Goal: Navigation & Orientation: Find specific page/section

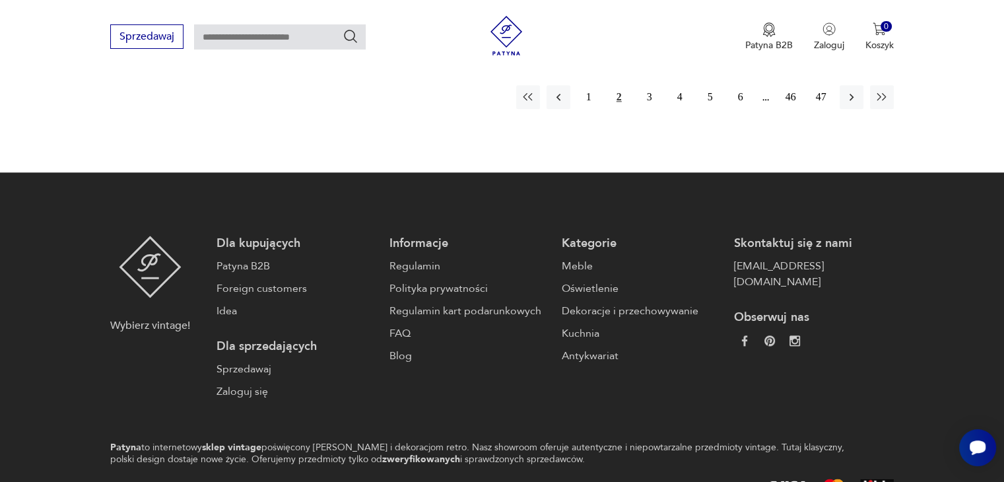
scroll to position [1522, 0]
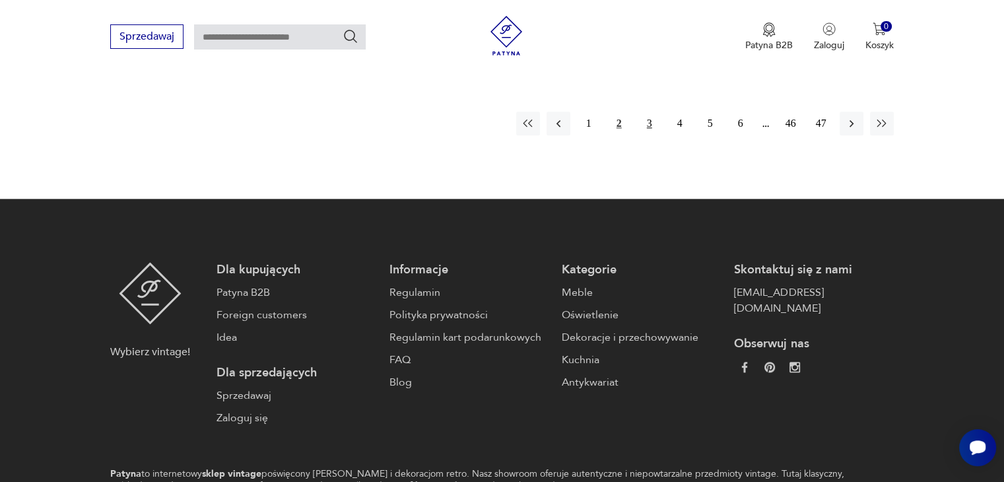
click at [650, 123] on button "3" at bounding box center [649, 124] width 24 height 24
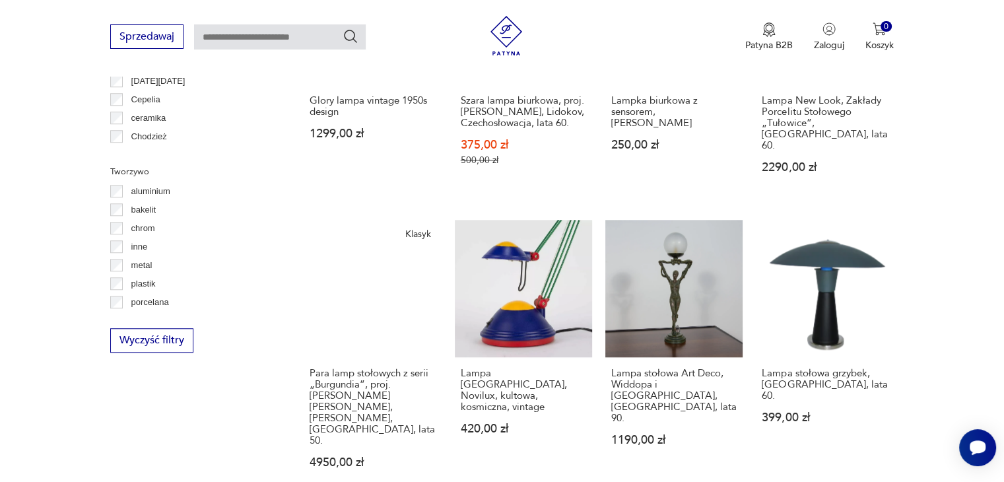
scroll to position [1574, 0]
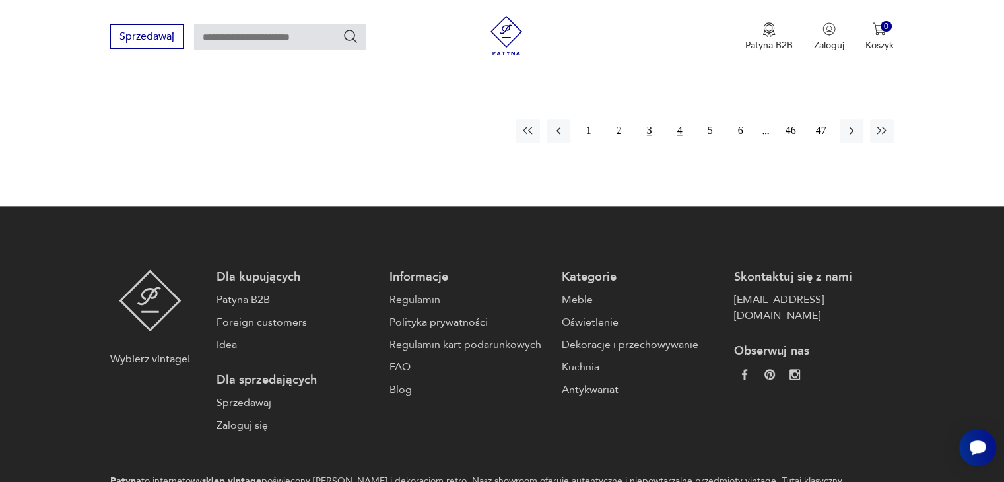
click at [679, 119] on button "4" at bounding box center [680, 131] width 24 height 24
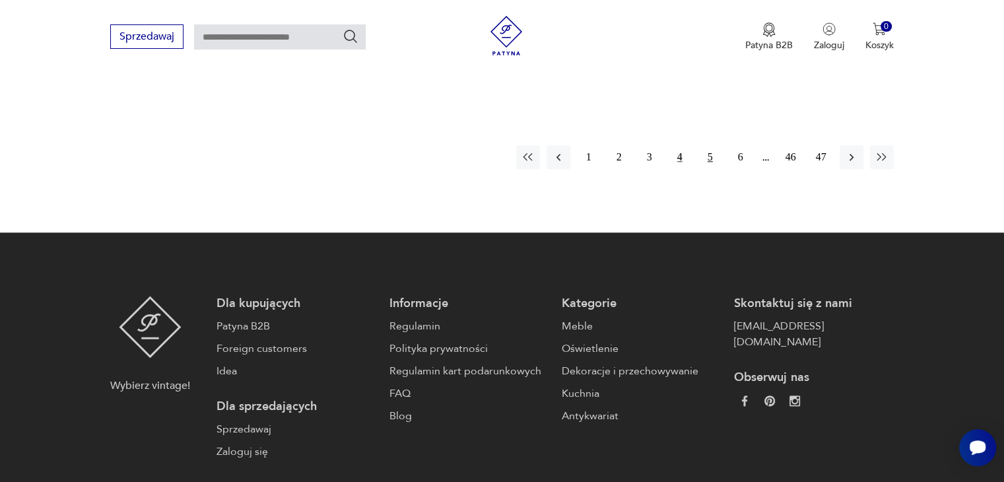
click at [703, 145] on button "5" at bounding box center [710, 157] width 24 height 24
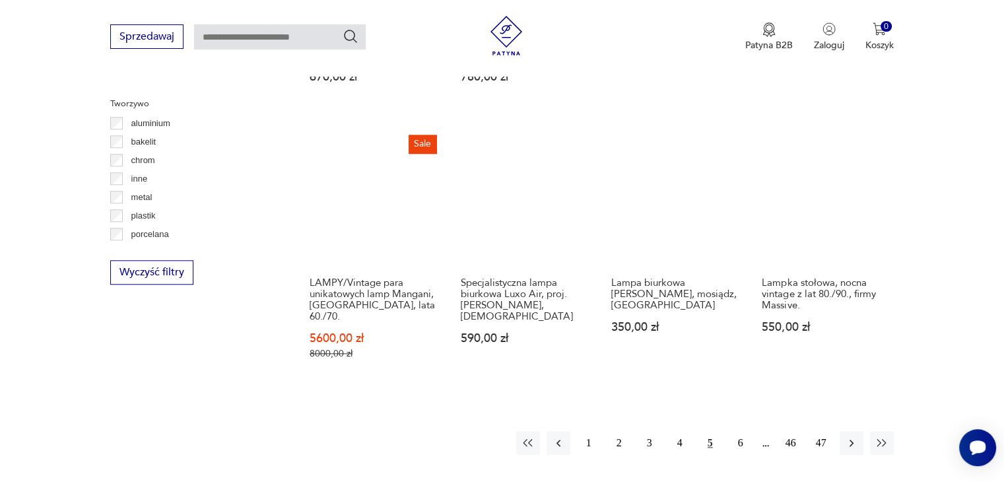
scroll to position [1179, 0]
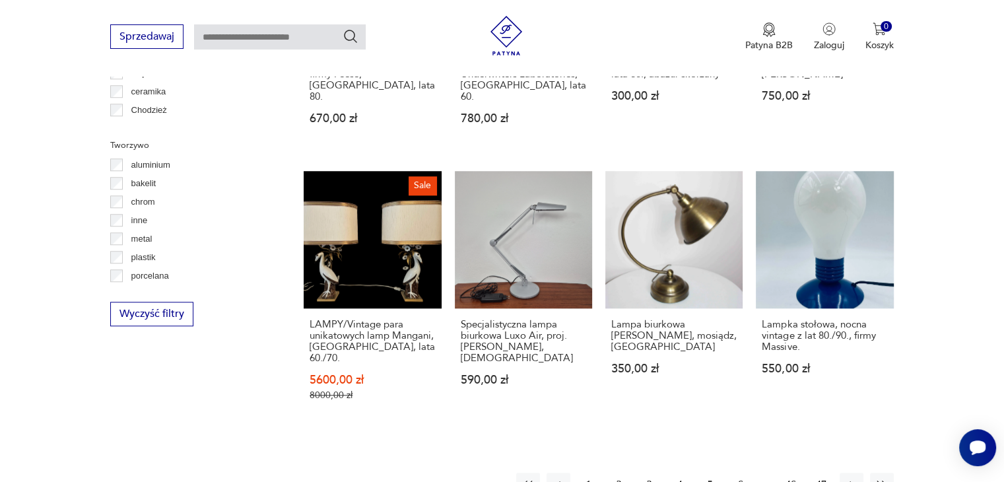
click at [736, 472] on button "6" at bounding box center [740, 484] width 24 height 24
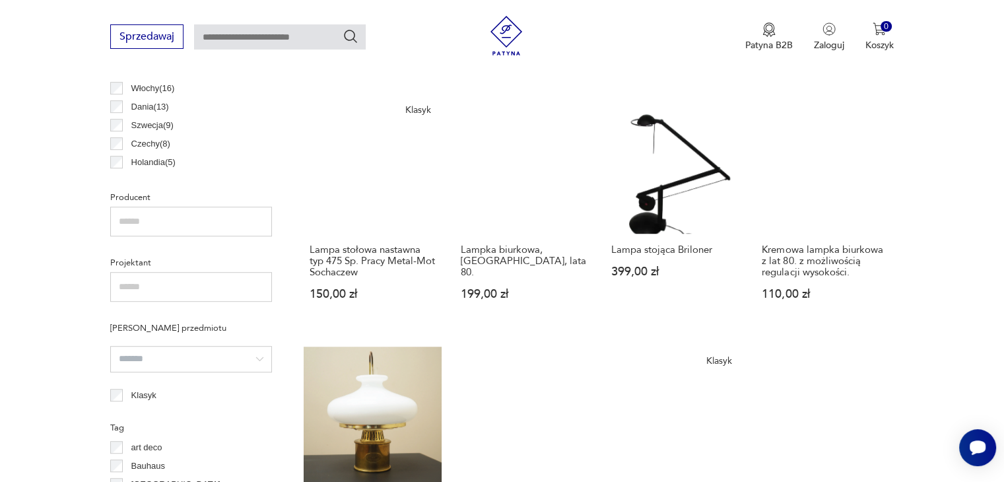
scroll to position [1153, 0]
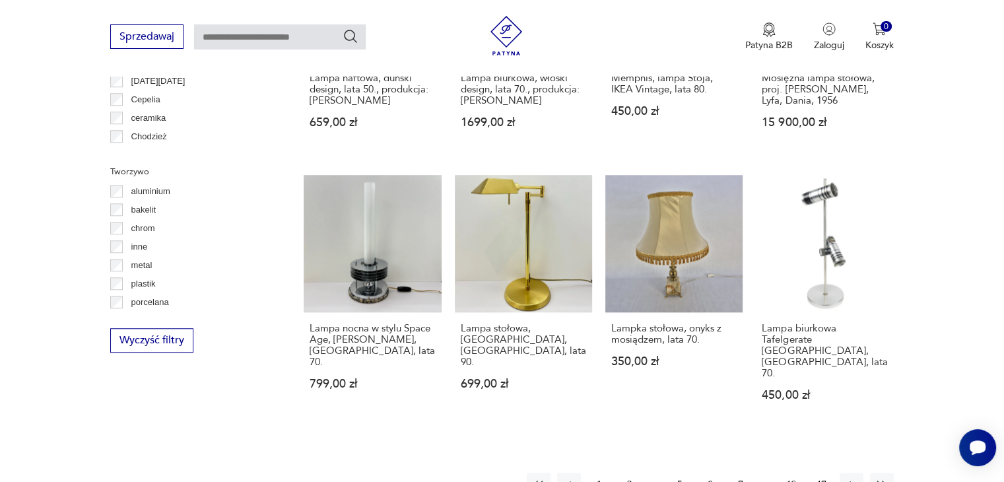
click at [740, 472] on button "7" at bounding box center [740, 484] width 24 height 24
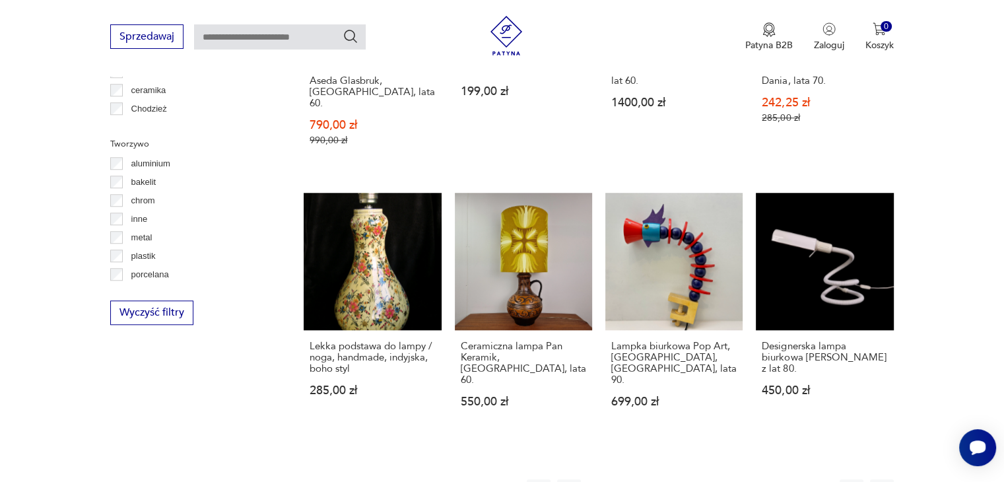
scroll to position [1206, 0]
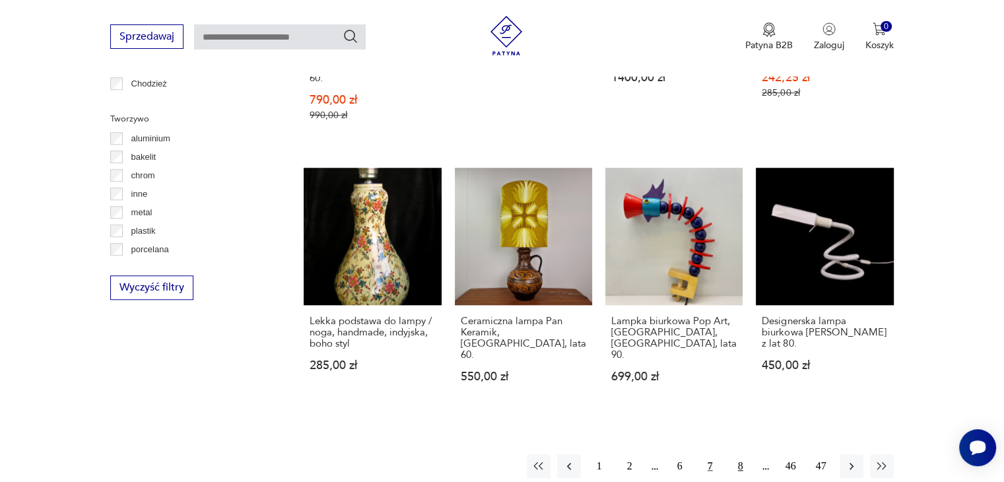
click at [739, 454] on button "8" at bounding box center [740, 466] width 24 height 24
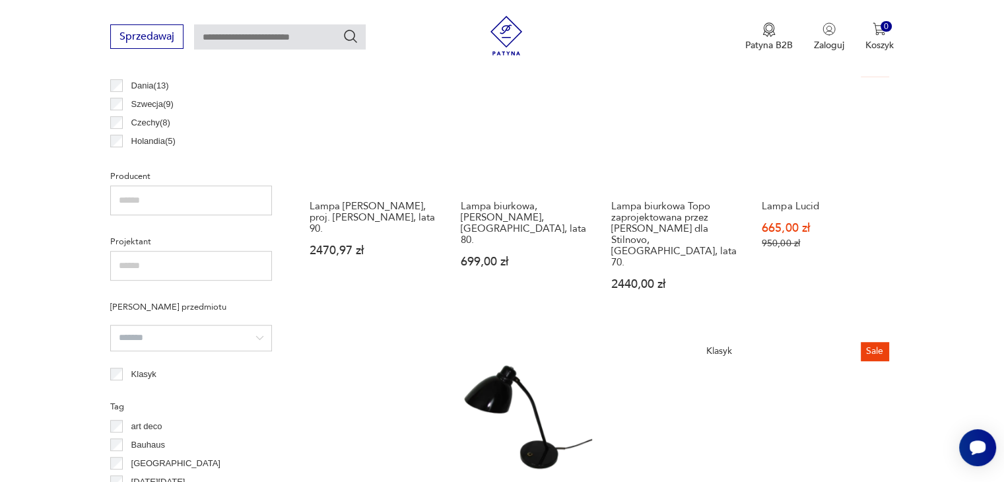
scroll to position [731, 0]
